Goal: Task Accomplishment & Management: Use online tool/utility

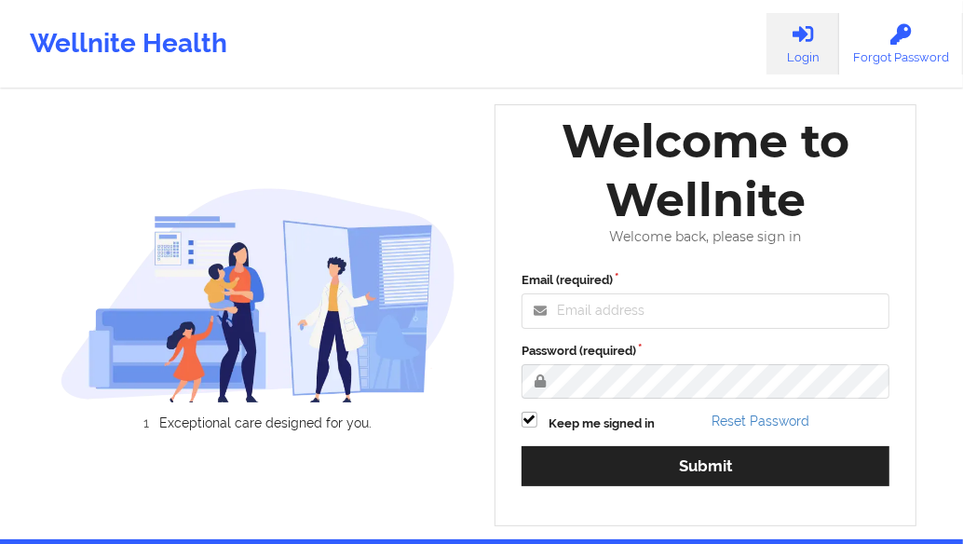
drag, startPoint x: 575, startPoint y: 331, endPoint x: 584, endPoint y: 327, distance: 9.6
click at [242, 135] on div "Email (required) Password (required) Keep me signed in Reset Password Submit" at bounding box center [705, 385] width 394 height 254
click at [242, 135] on input "Email (required)" at bounding box center [705, 310] width 368 height 35
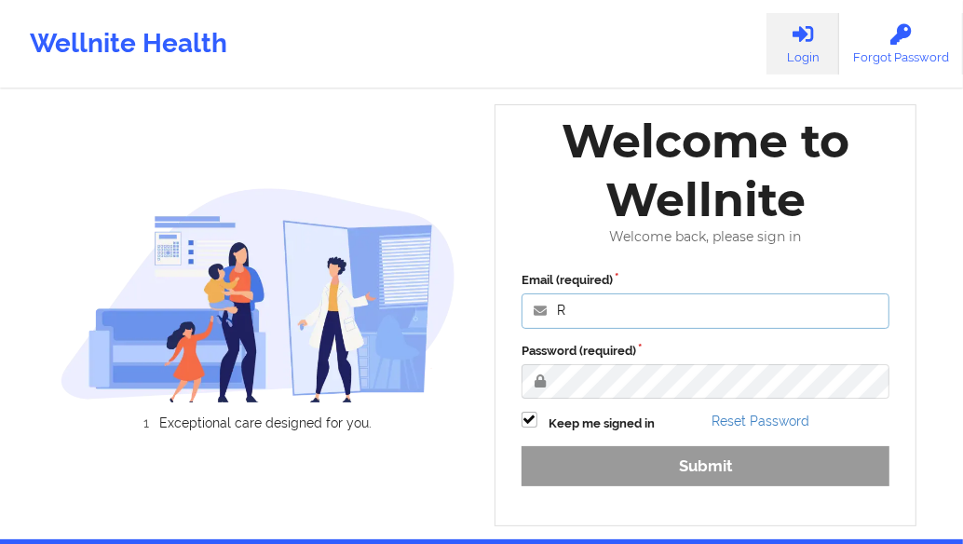
type input "[PERSON_NAME][EMAIL_ADDRESS][DOMAIN_NAME]"
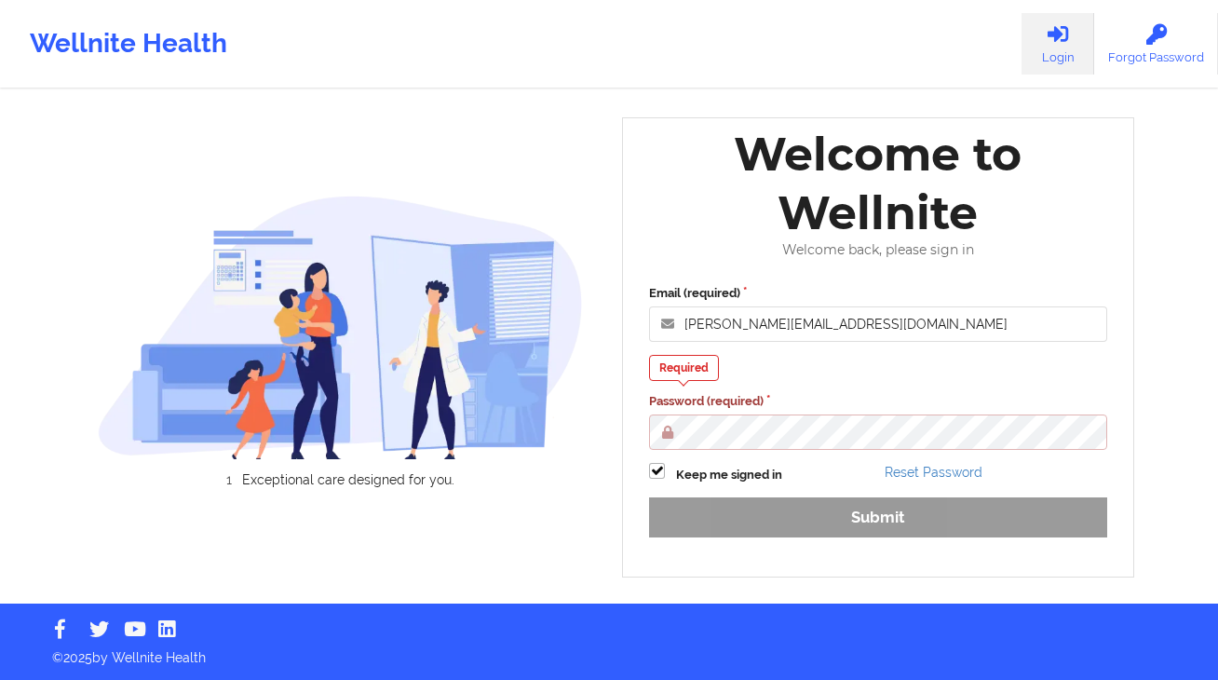
click at [242, 135] on div "Exceptional care designed for you." at bounding box center [341, 347] width 512 height 331
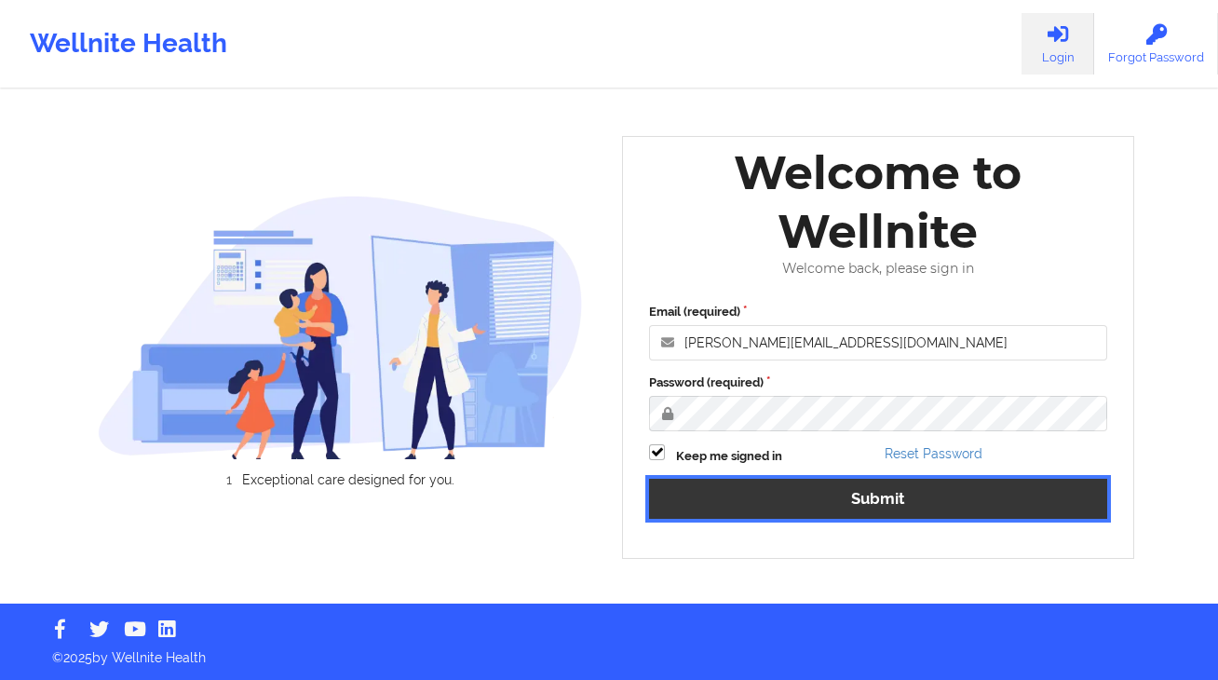
click at [242, 135] on button "Submit" at bounding box center [878, 499] width 458 height 40
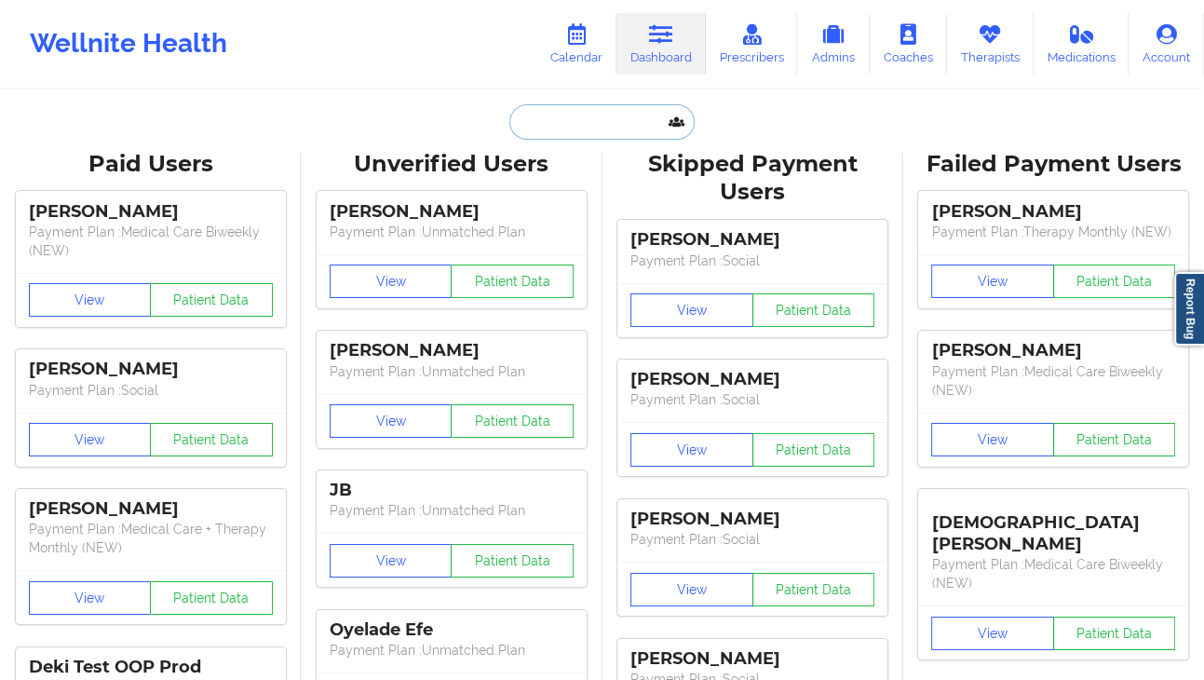
paste input "Wellnite123@"
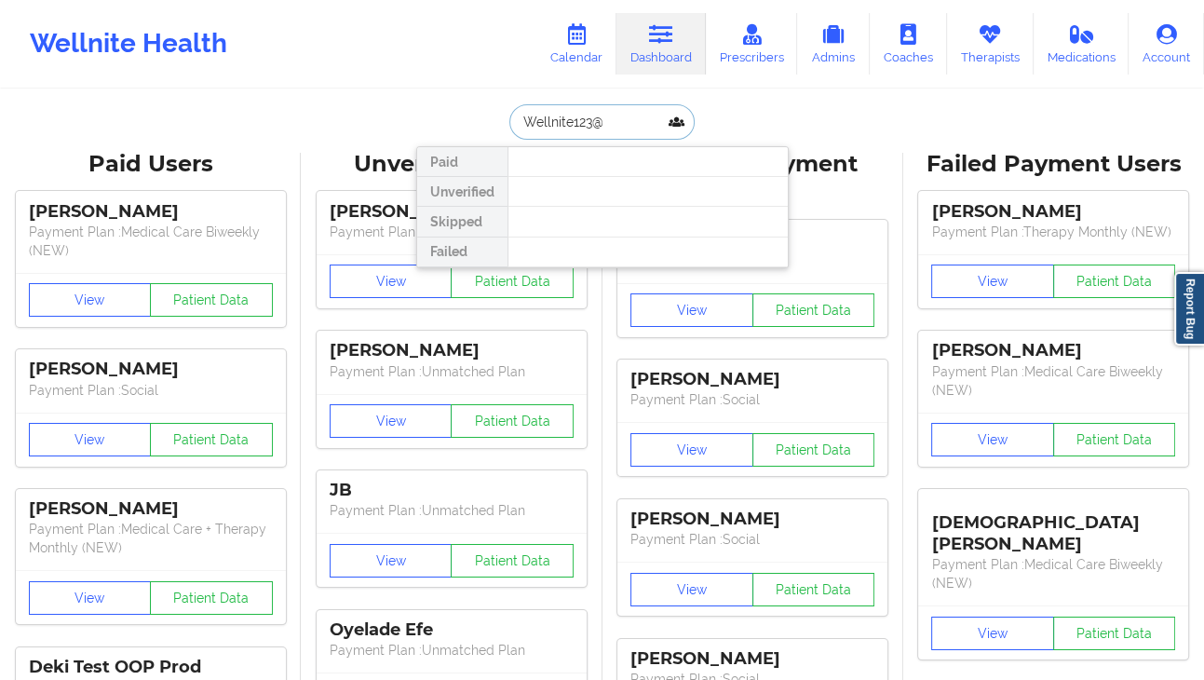
click at [242, 116] on input "Wellnite123@" at bounding box center [601, 121] width 184 height 35
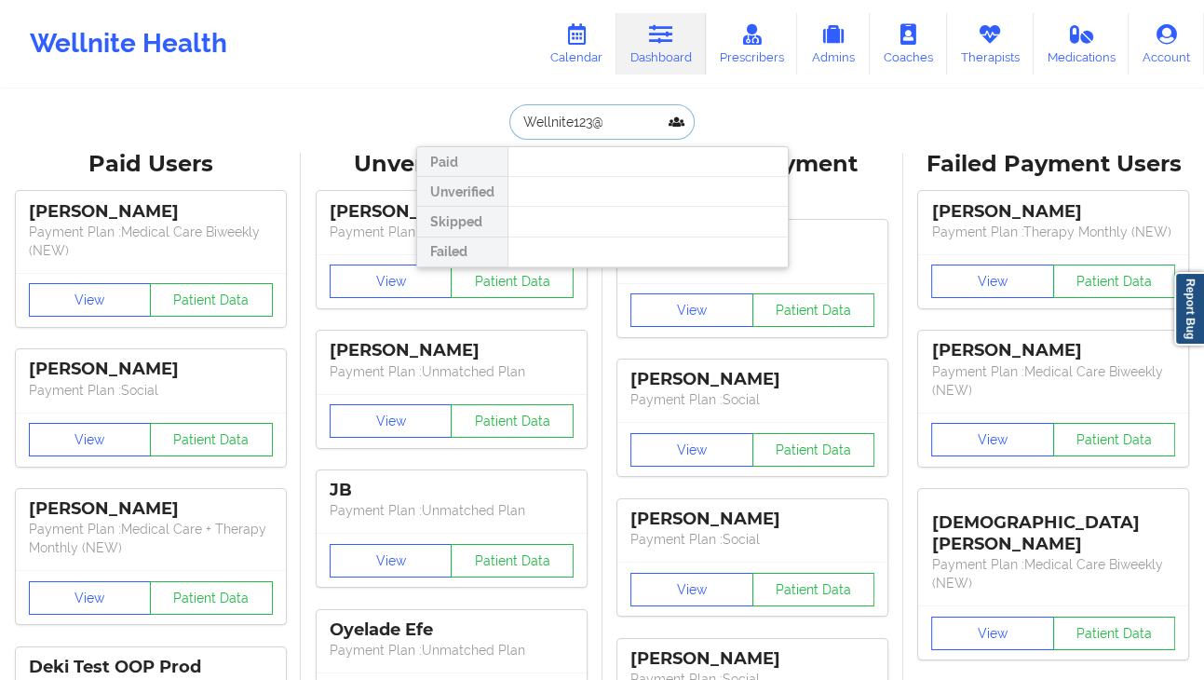
click at [242, 116] on input "Wellnite123@" at bounding box center [601, 121] width 184 height 35
paste input "Lean"
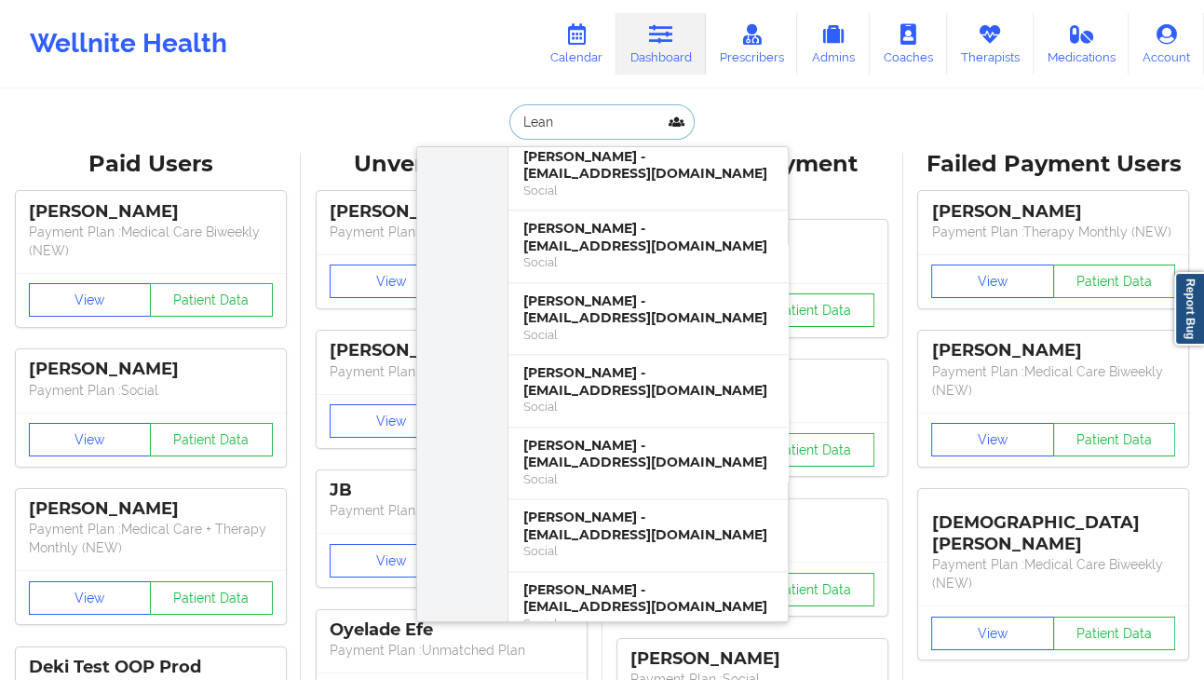
scroll to position [2048, 0]
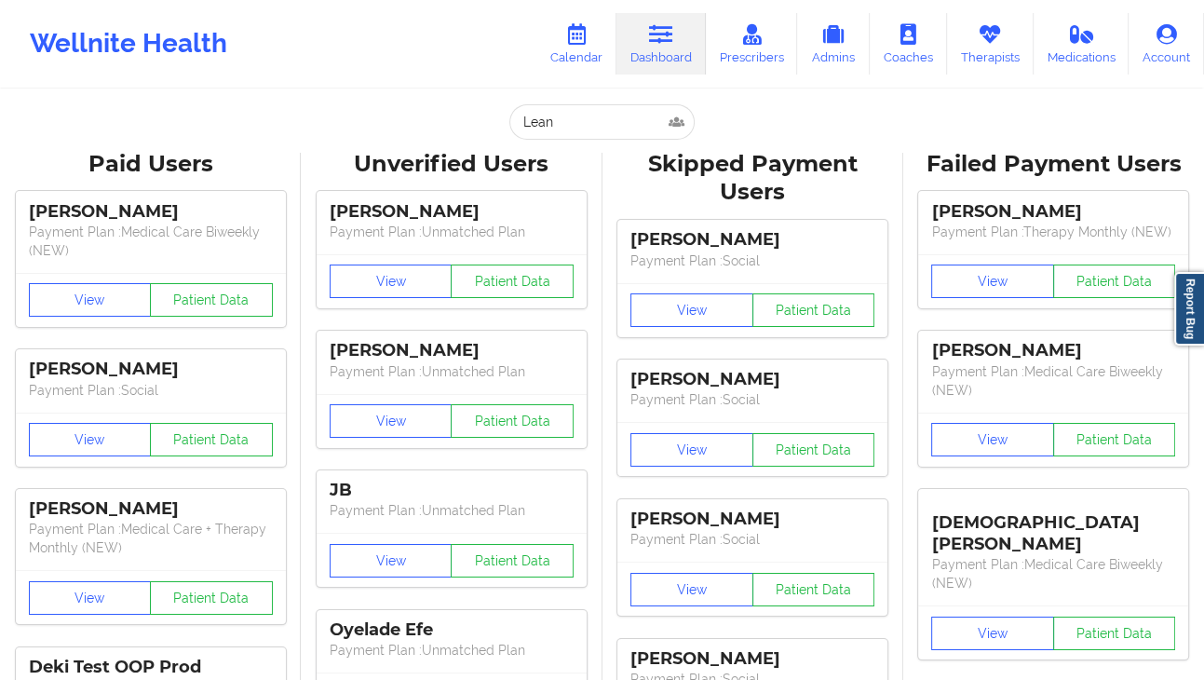
click at [242, 123] on input "Lean" at bounding box center [601, 121] width 184 height 35
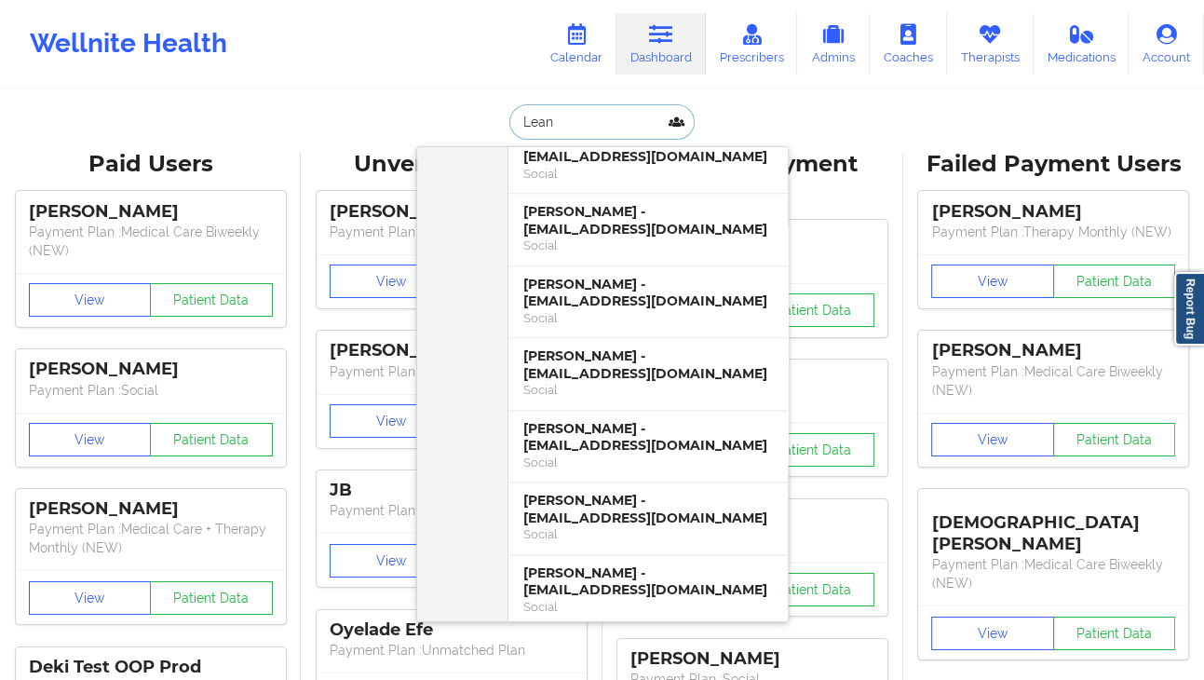
click at [242, 123] on input "Lean" at bounding box center [601, 121] width 184 height 35
paste input "[PERSON_NAME]"
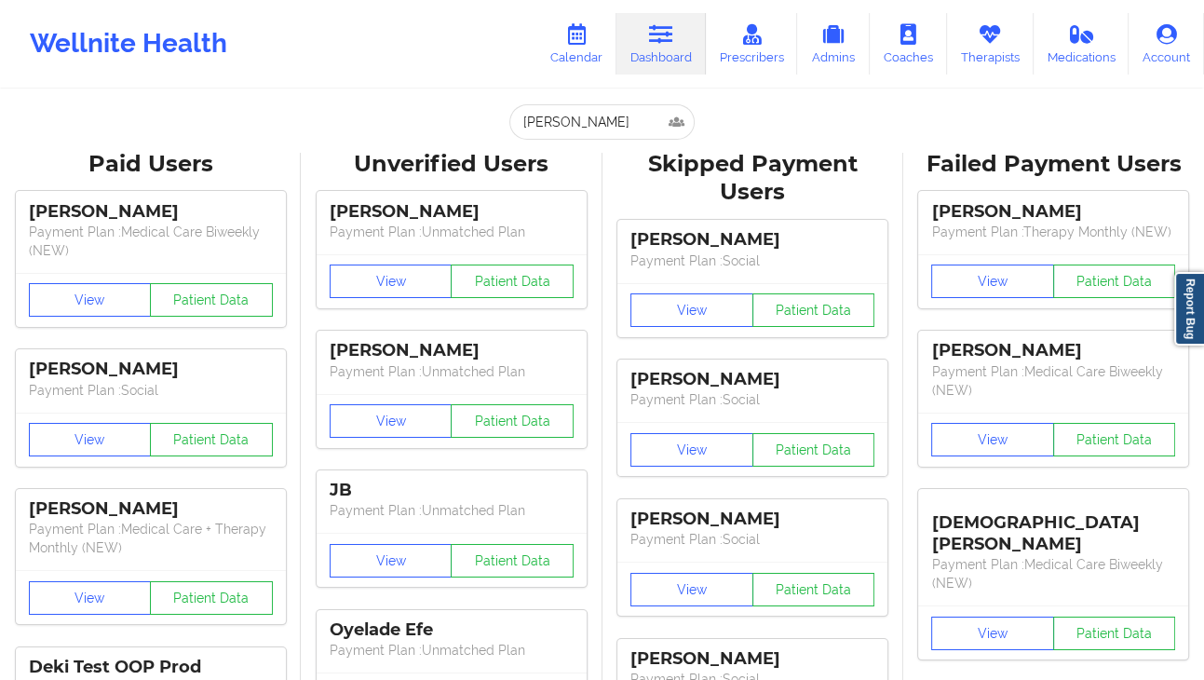
click at [242, 119] on input "[PERSON_NAME]" at bounding box center [601, 121] width 184 height 35
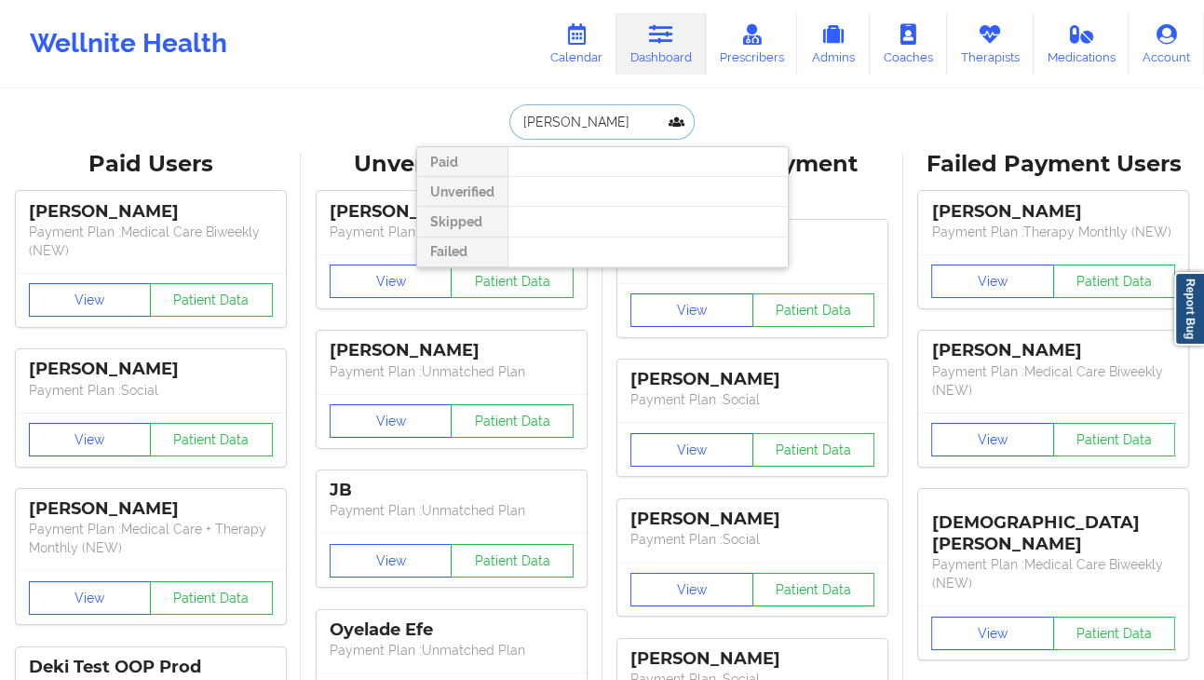
click at [242, 119] on input "[PERSON_NAME]" at bounding box center [601, 121] width 184 height 35
paste input "[PHONE_NUMBER]"
click at [242, 120] on input "[PHONE_NUMBER]" at bounding box center [601, 121] width 184 height 35
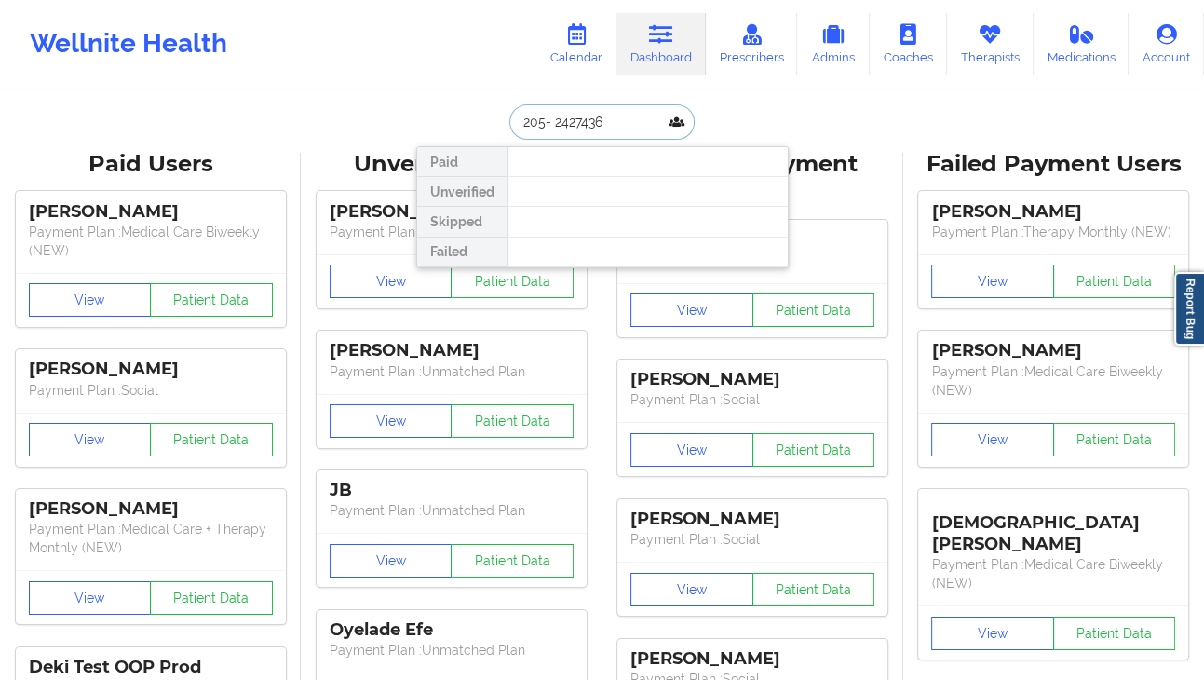
click at [242, 123] on input "205- 2427436" at bounding box center [601, 121] width 184 height 35
click at [242, 125] on input "205- 2427436" at bounding box center [601, 121] width 184 height 35
type input "2052427436"
